Goal: Book appointment/travel/reservation

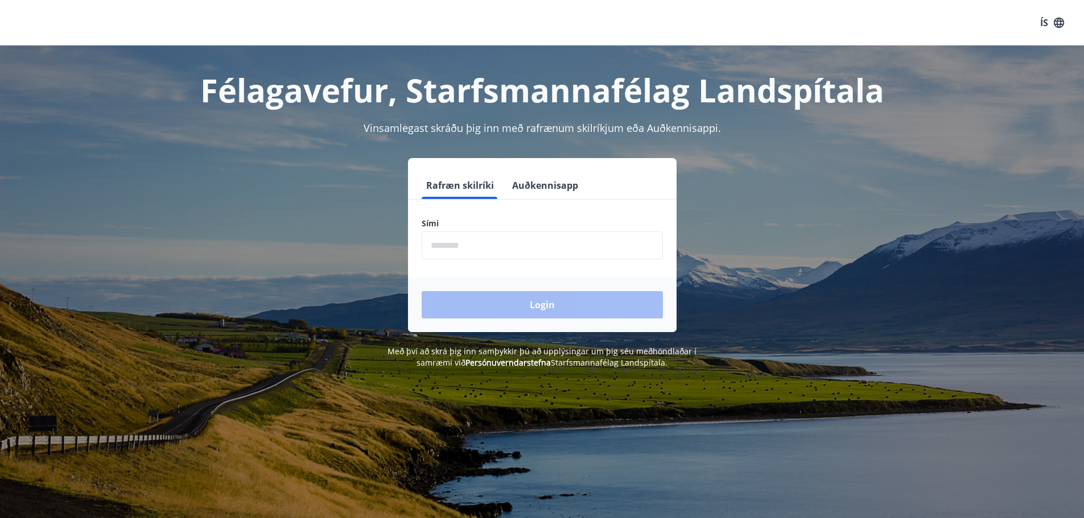
click at [498, 254] on input "phone" at bounding box center [542, 246] width 241 height 28
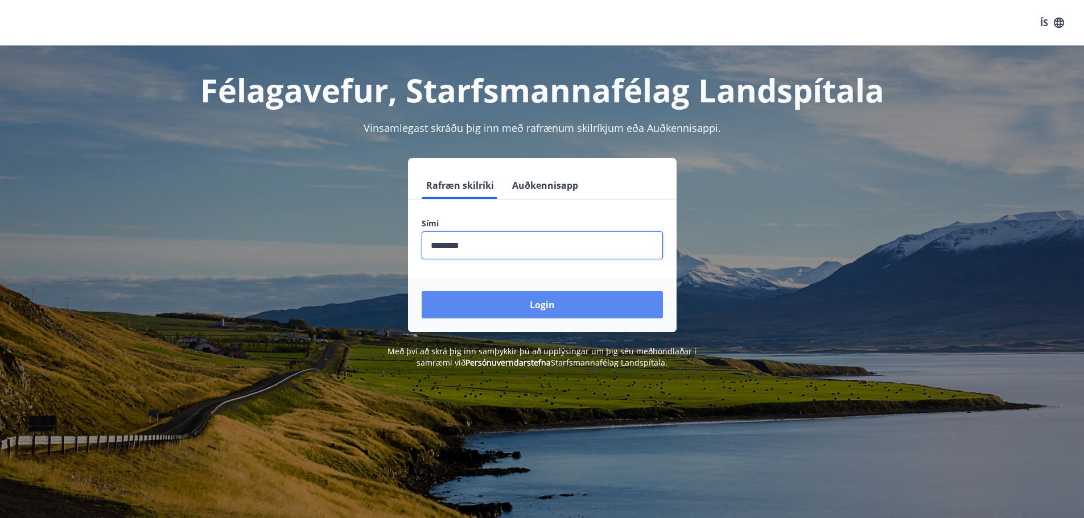
type input "********"
click at [535, 307] on button "Login" at bounding box center [542, 304] width 241 height 27
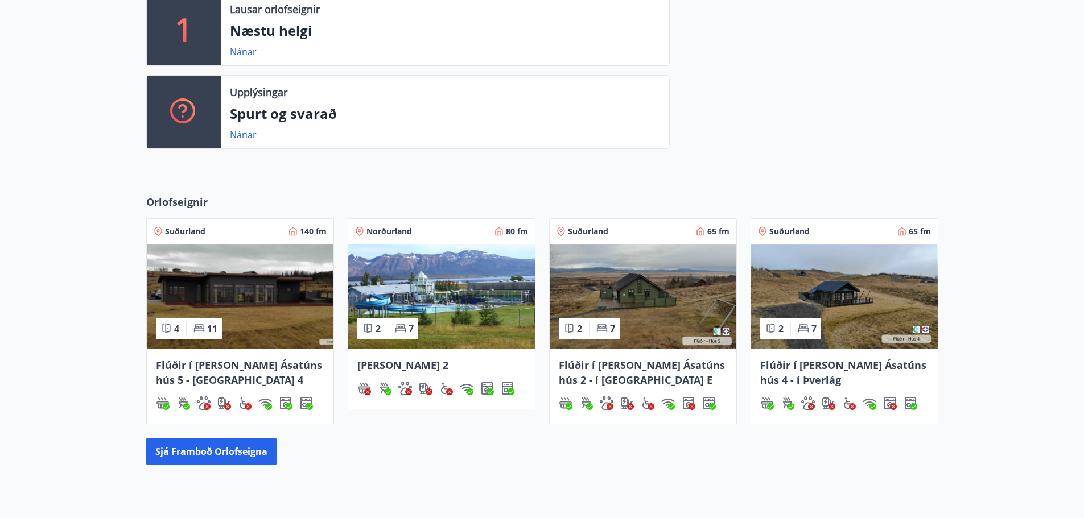
scroll to position [341, 0]
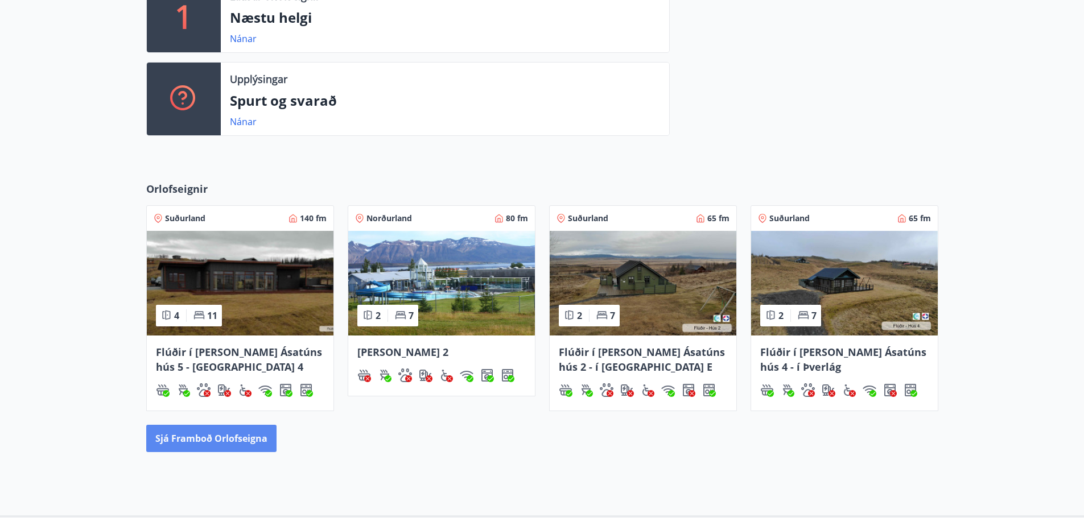
click at [258, 435] on button "Sjá framboð orlofseigna" at bounding box center [211, 438] width 130 height 27
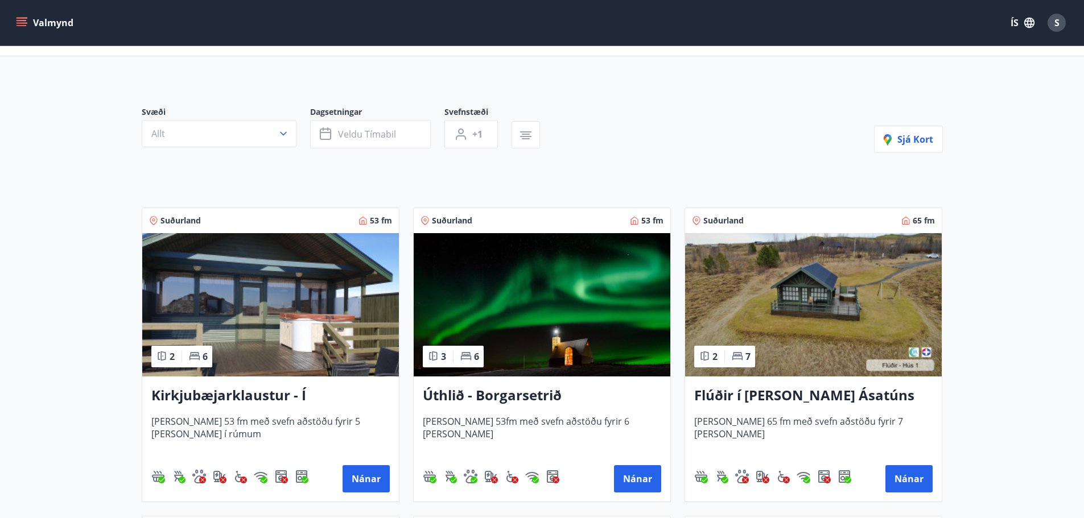
scroll to position [171, 0]
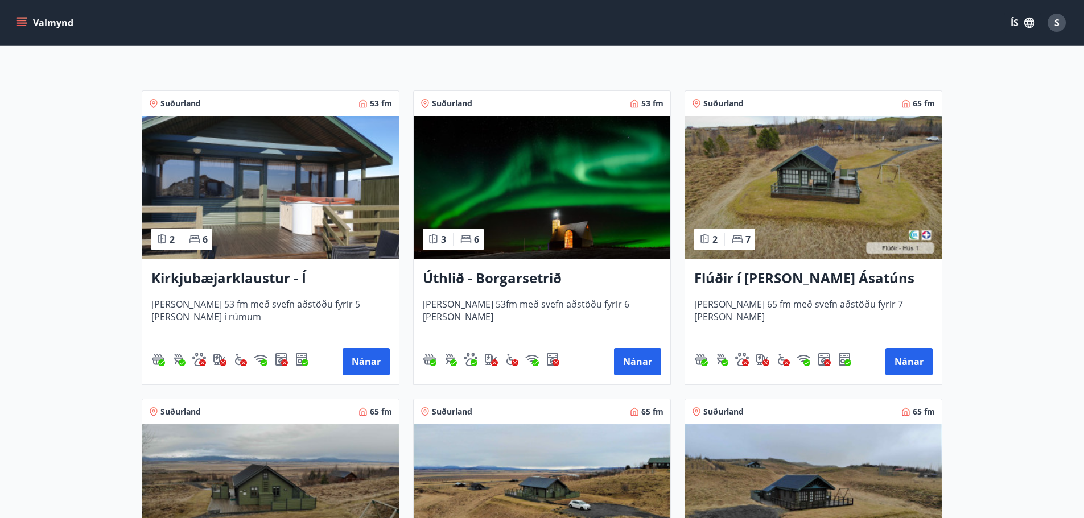
click at [544, 279] on h3 "Úthlið - Borgarsetrið" at bounding box center [542, 279] width 238 height 20
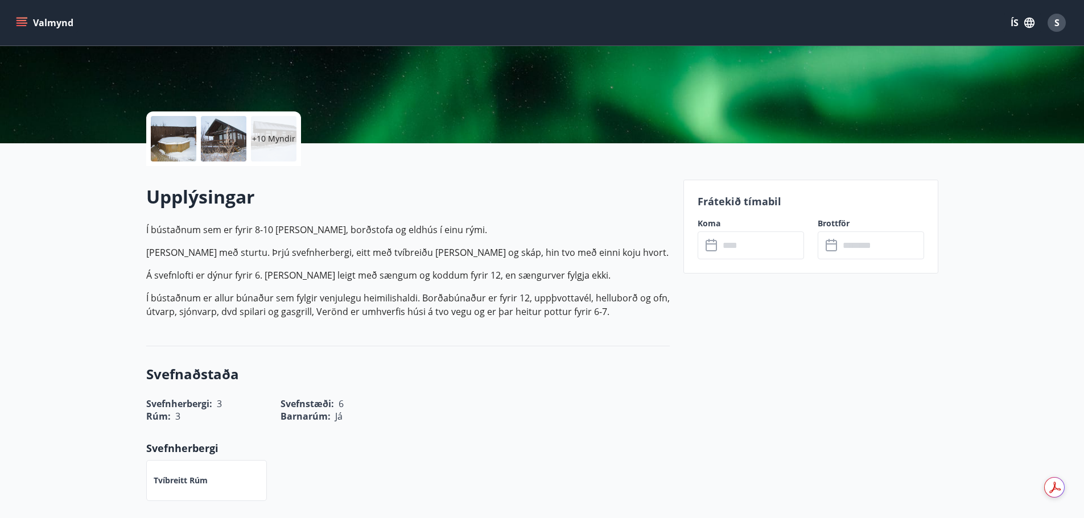
scroll to position [171, 0]
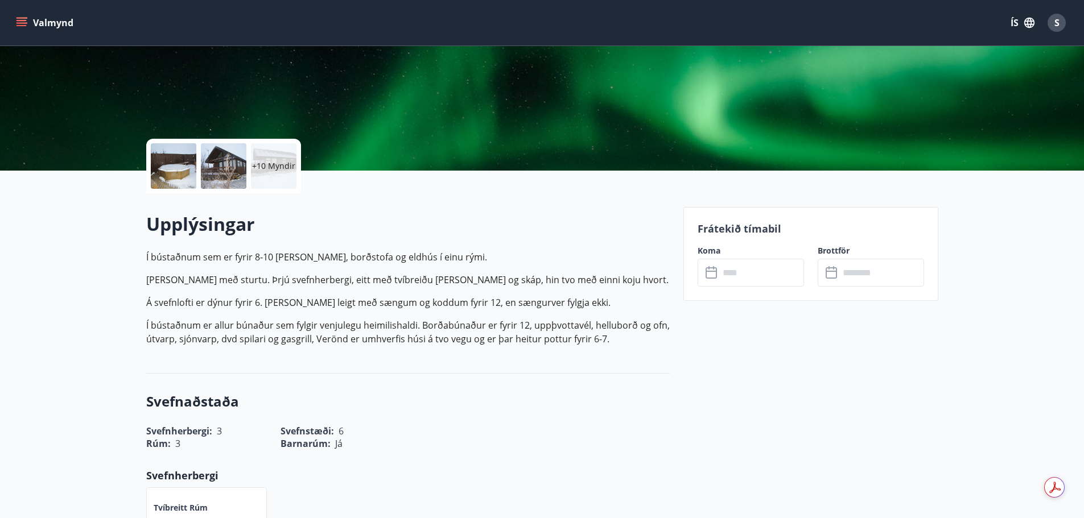
click at [737, 273] on input "text" at bounding box center [761, 273] width 85 height 28
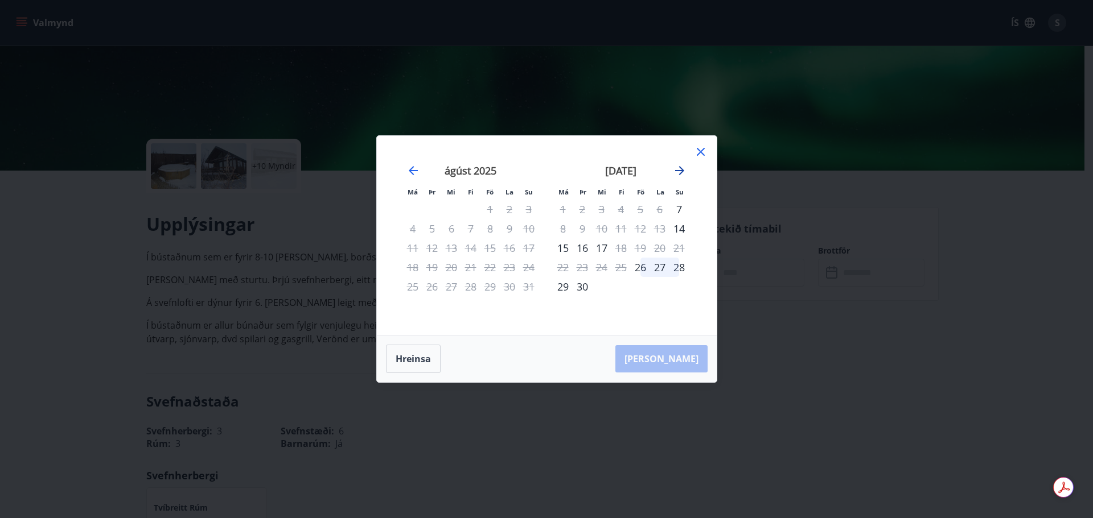
click at [679, 169] on icon "Move forward to switch to the next month." at bounding box center [680, 171] width 14 height 14
click at [683, 167] on icon "Move forward to switch to the next month." at bounding box center [680, 171] width 14 height 14
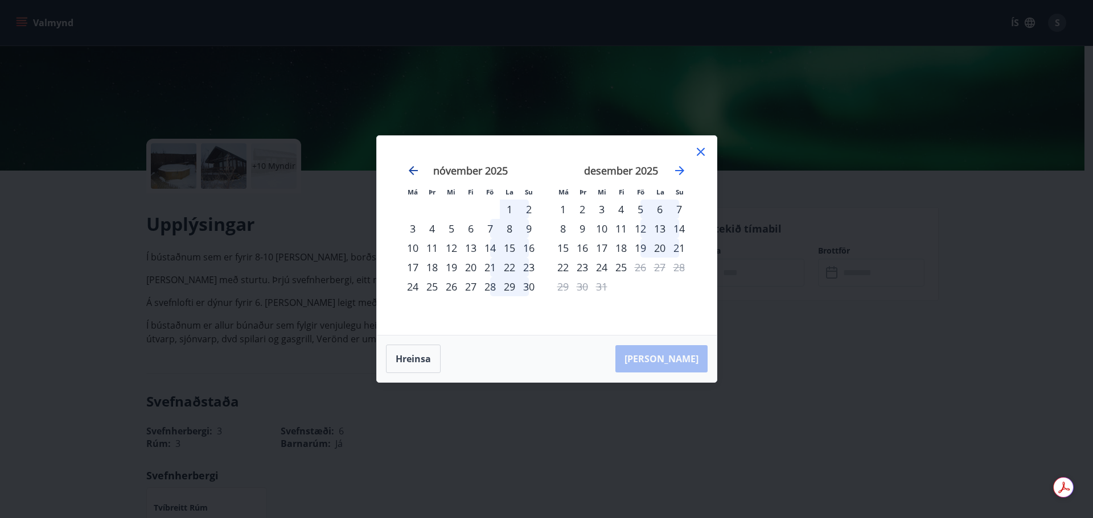
click at [410, 170] on icon "Move backward to switch to the previous month." at bounding box center [413, 170] width 9 height 9
click at [677, 175] on icon "Move forward to switch to the next month." at bounding box center [680, 171] width 14 height 14
click at [640, 245] on div "14" at bounding box center [640, 247] width 19 height 19
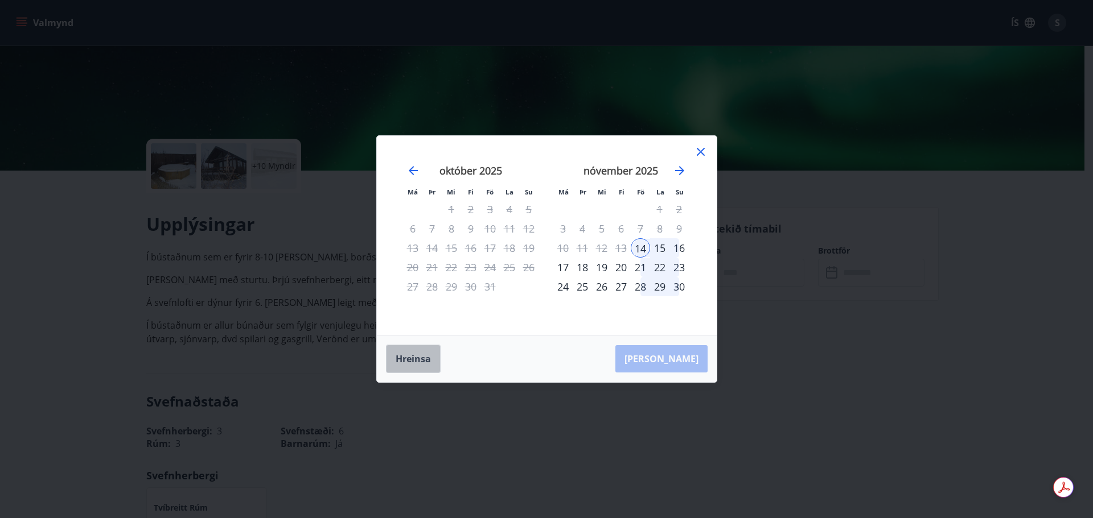
click at [415, 357] on button "Hreinsa" at bounding box center [413, 359] width 55 height 28
click at [413, 169] on icon "Move backward to switch to the previous month." at bounding box center [413, 171] width 14 height 14
click at [702, 154] on icon at bounding box center [701, 152] width 8 height 8
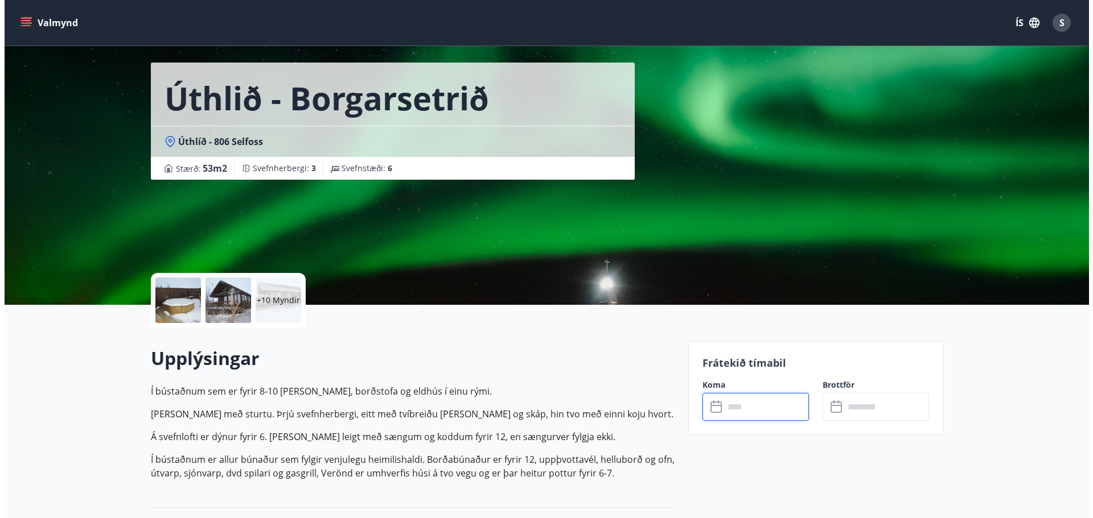
scroll to position [0, 0]
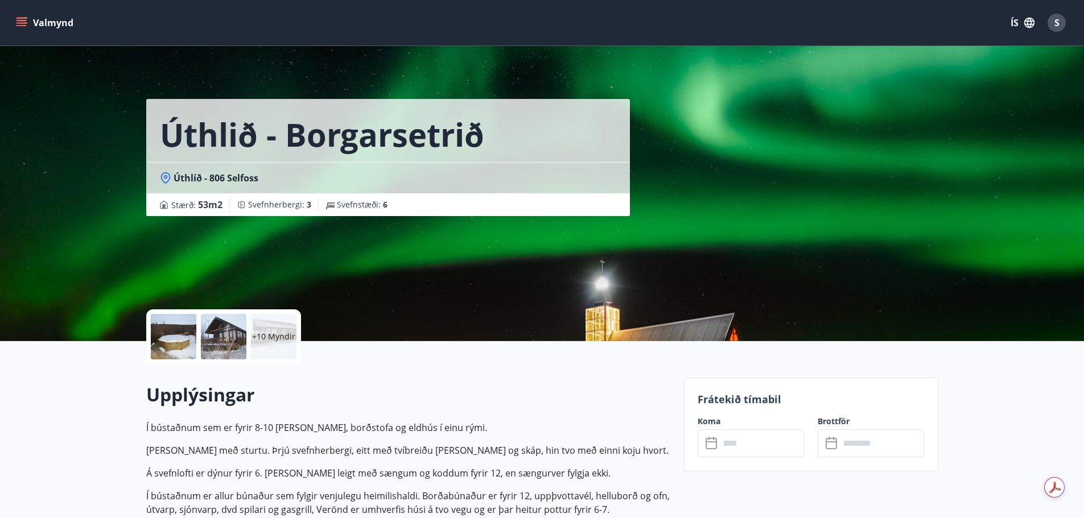
click at [271, 340] on p "+10 Myndir" at bounding box center [273, 336] width 43 height 11
